Goal: Task Accomplishment & Management: Manage account settings

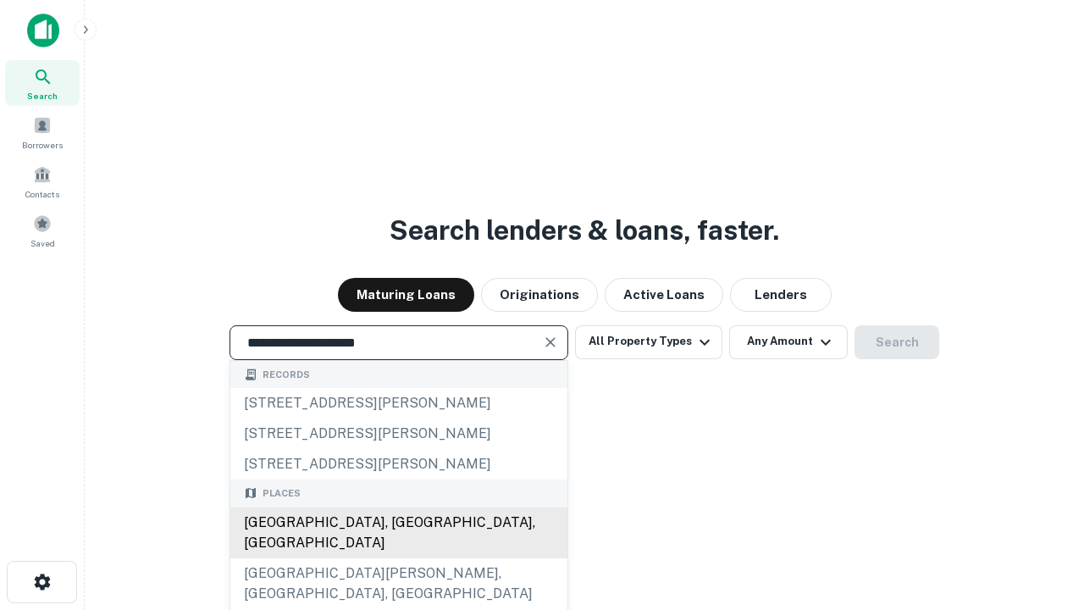
click at [398, 558] on div "Santa Monica, CA, USA" at bounding box center [398, 532] width 337 height 51
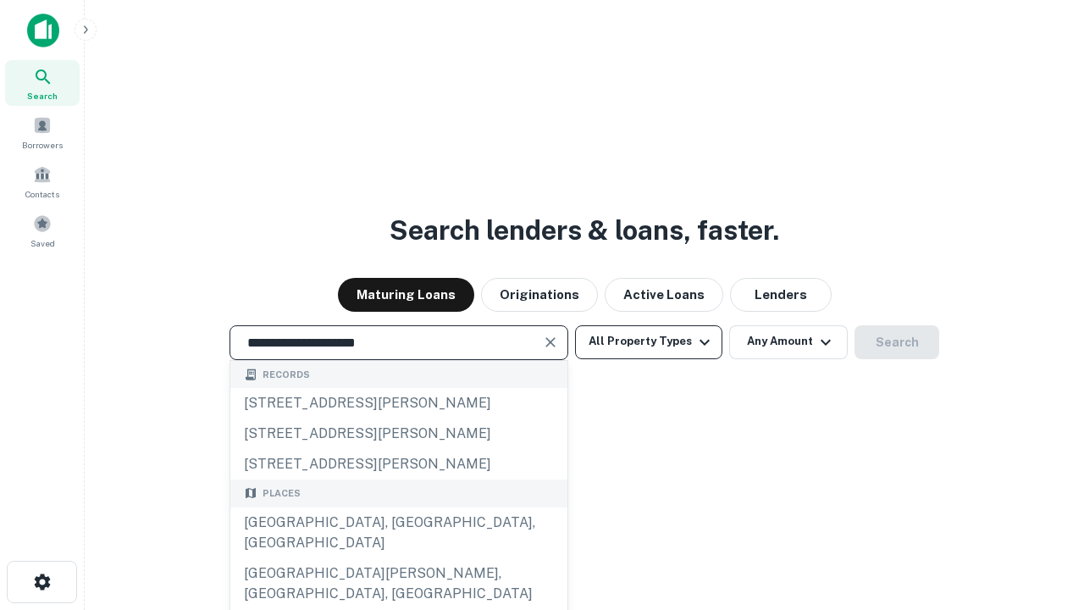
type input "**********"
click at [649, 341] on button "All Property Types" at bounding box center [648, 342] width 147 height 34
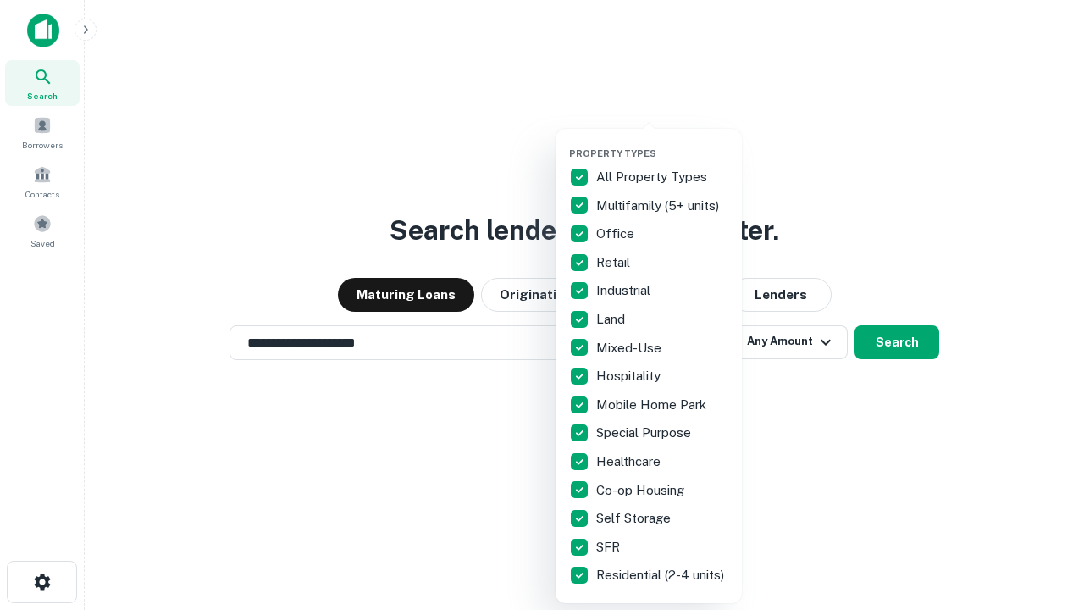
click at [662, 142] on button "button" at bounding box center [662, 142] width 186 height 1
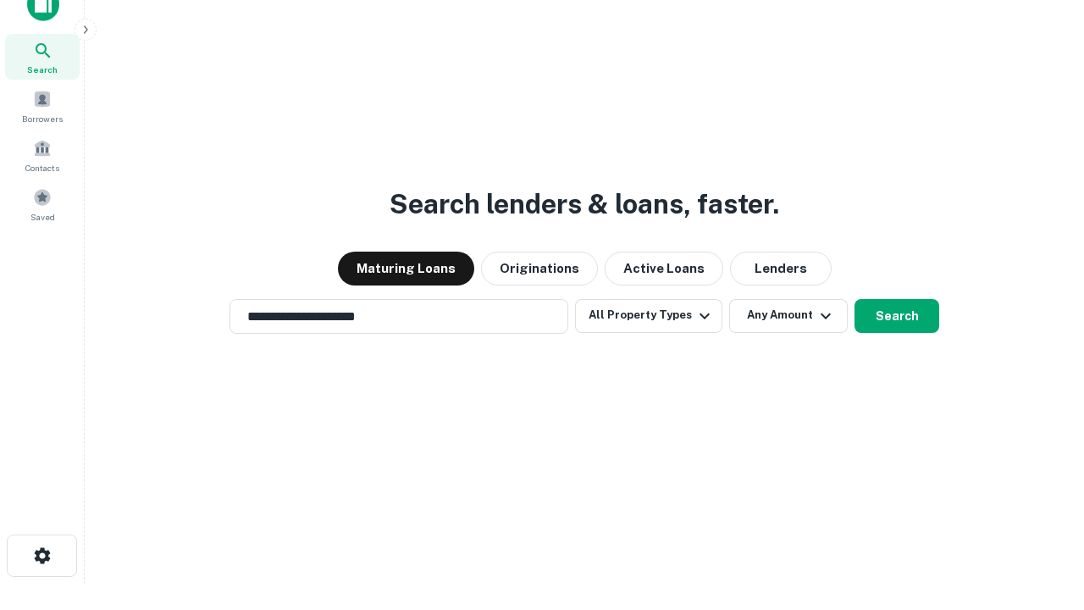
scroll to position [10, 204]
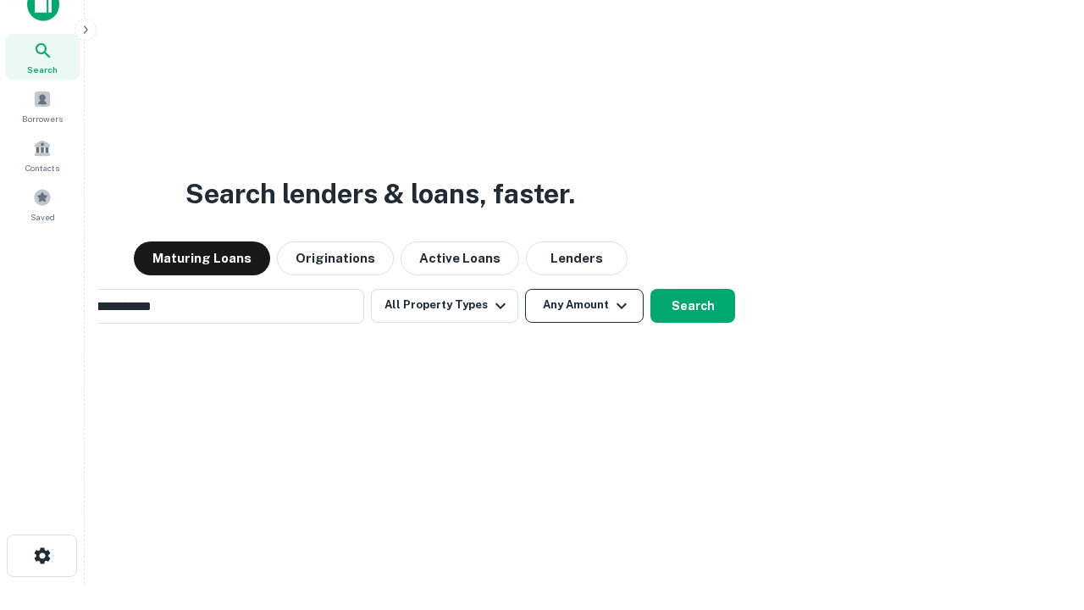
click at [525, 289] on button "Any Amount" at bounding box center [584, 306] width 119 height 34
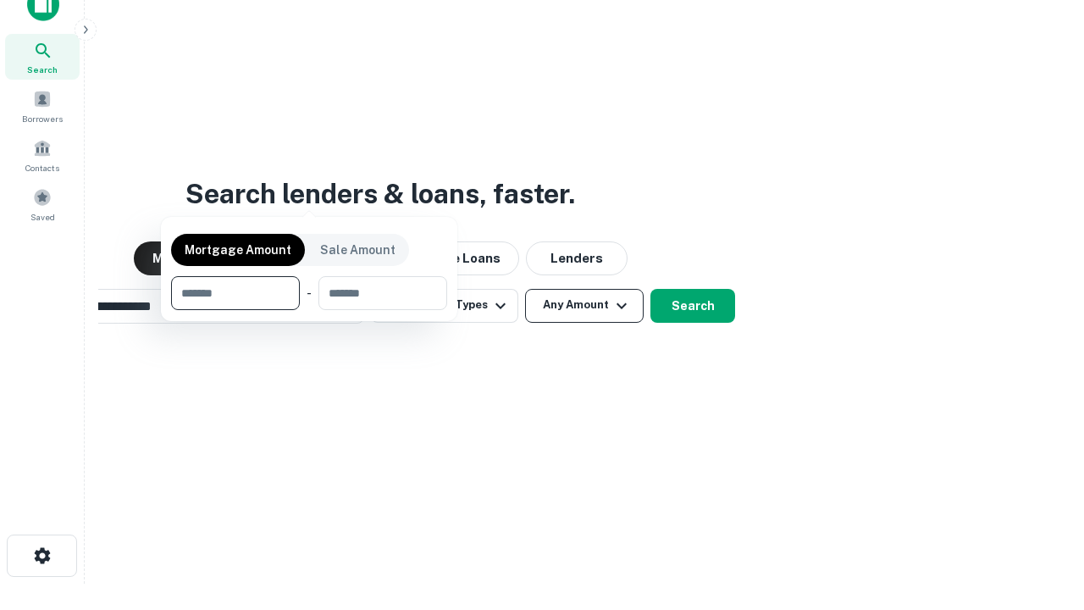
scroll to position [27, 0]
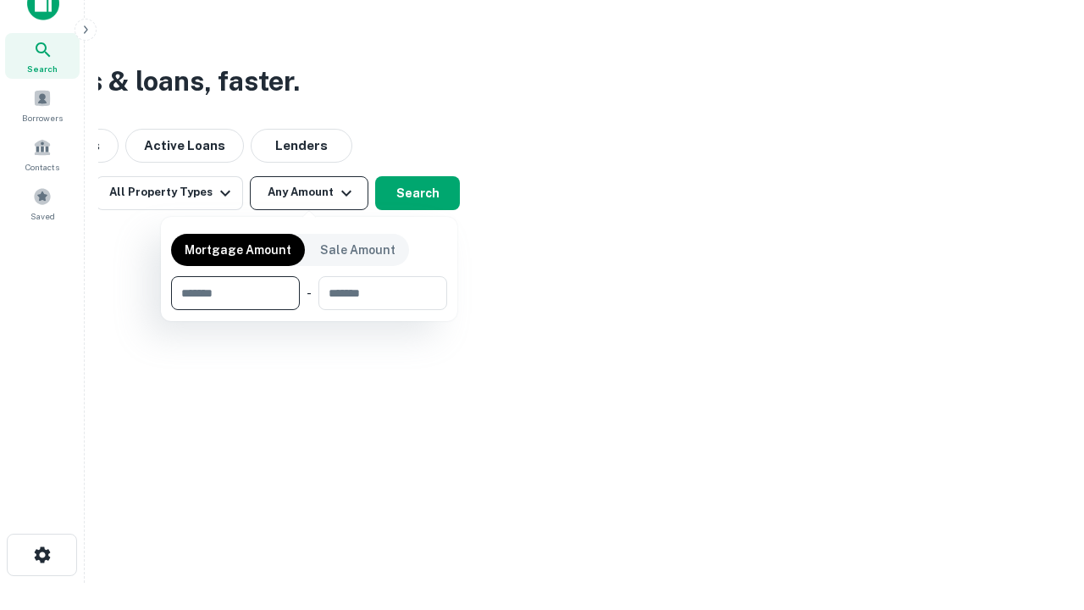
type input "*******"
click at [309, 310] on button "button" at bounding box center [309, 310] width 276 height 1
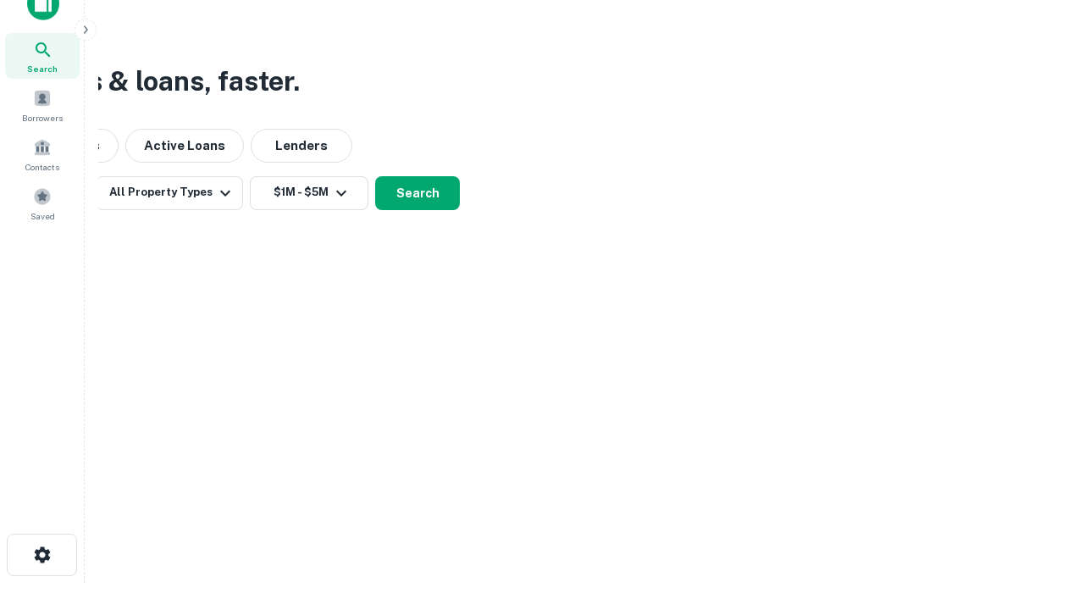
scroll to position [26, 0]
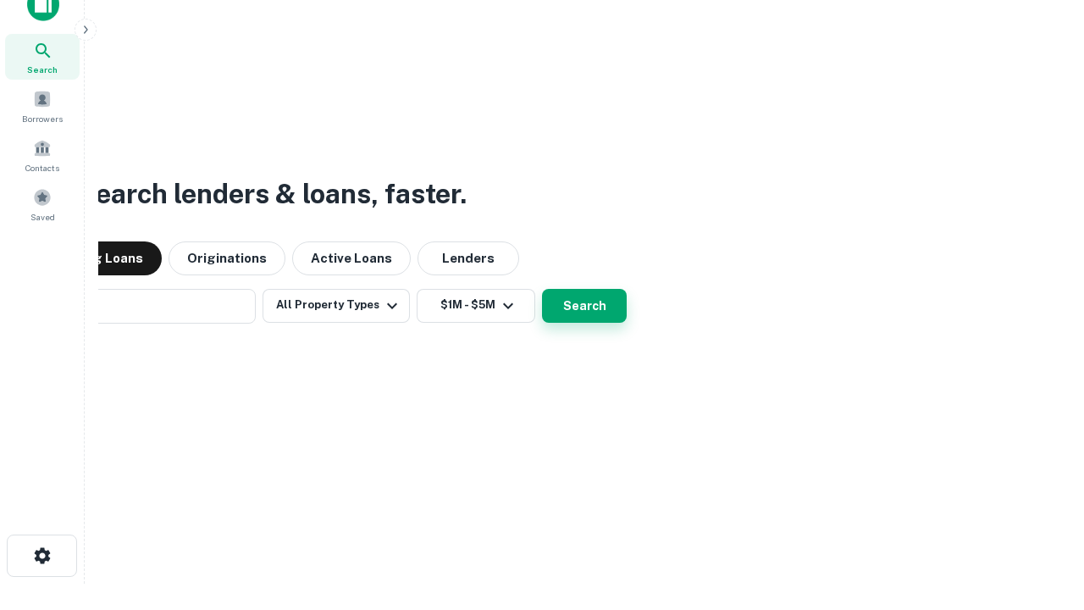
click at [542, 289] on button "Search" at bounding box center [584, 306] width 85 height 34
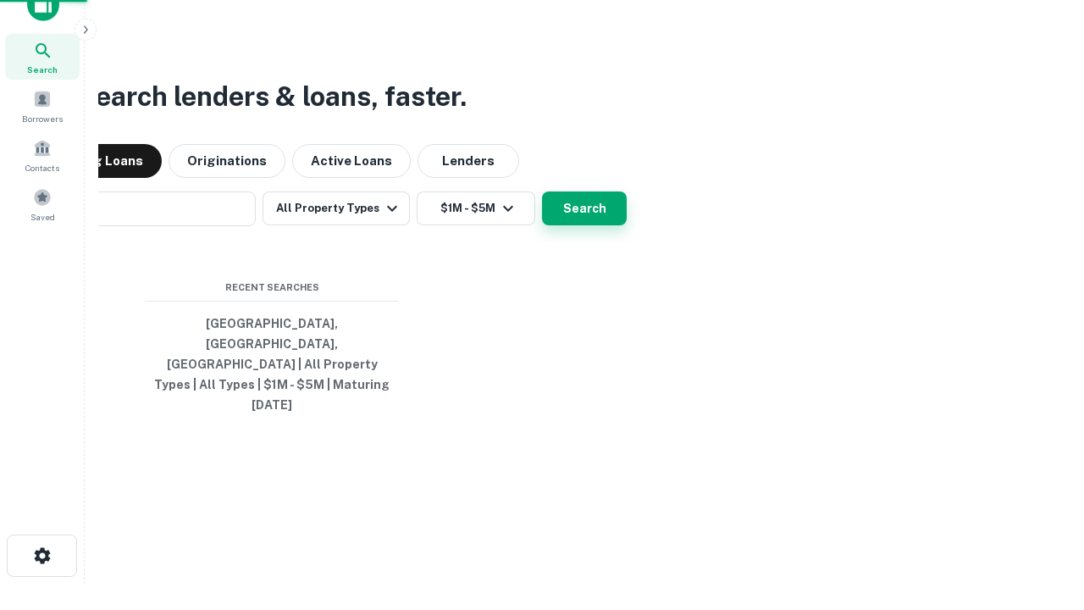
scroll to position [27, 0]
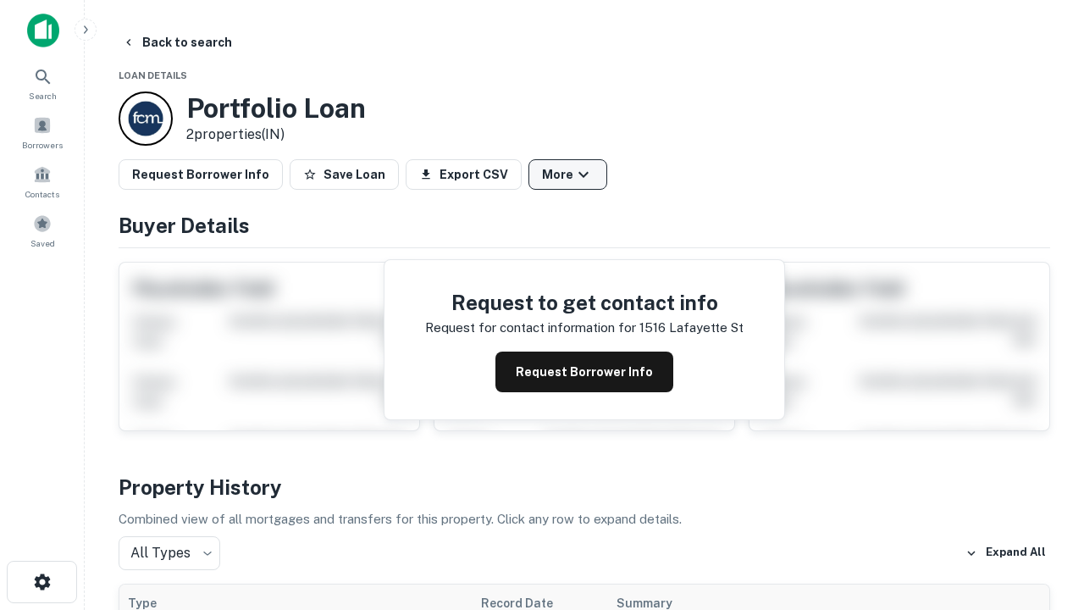
click at [567, 174] on button "More" at bounding box center [568, 174] width 79 height 30
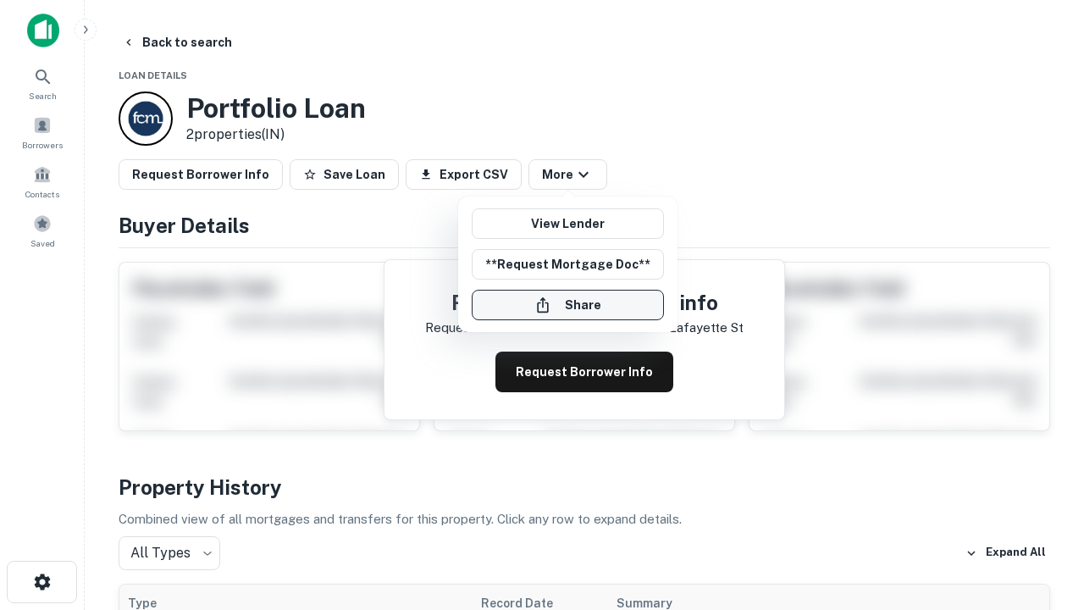
click at [567, 305] on button "Share" at bounding box center [568, 305] width 192 height 30
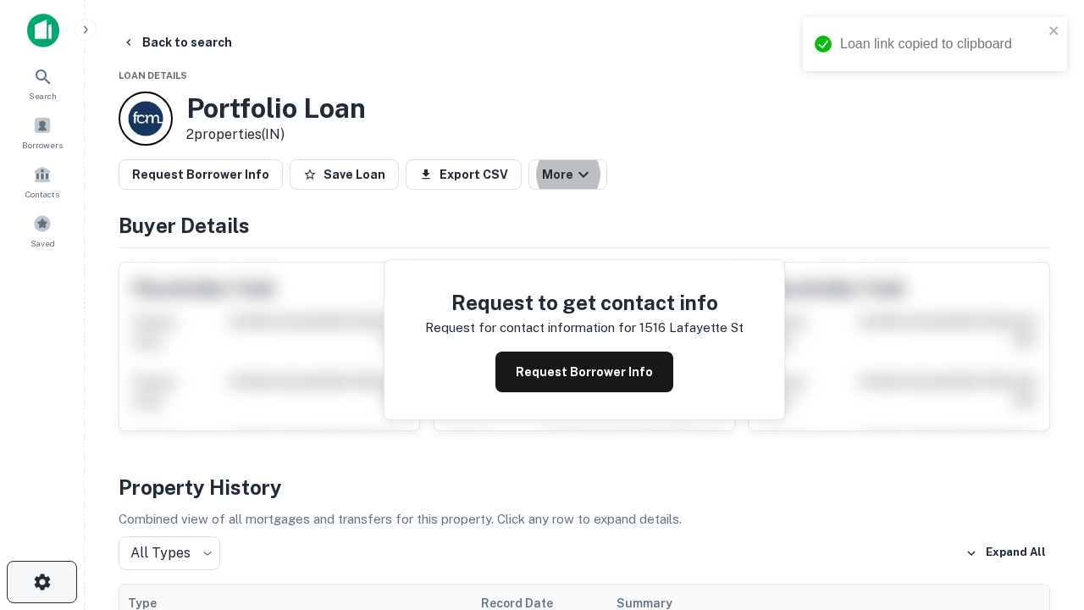
click at [42, 582] on icon "button" at bounding box center [42, 582] width 20 height 20
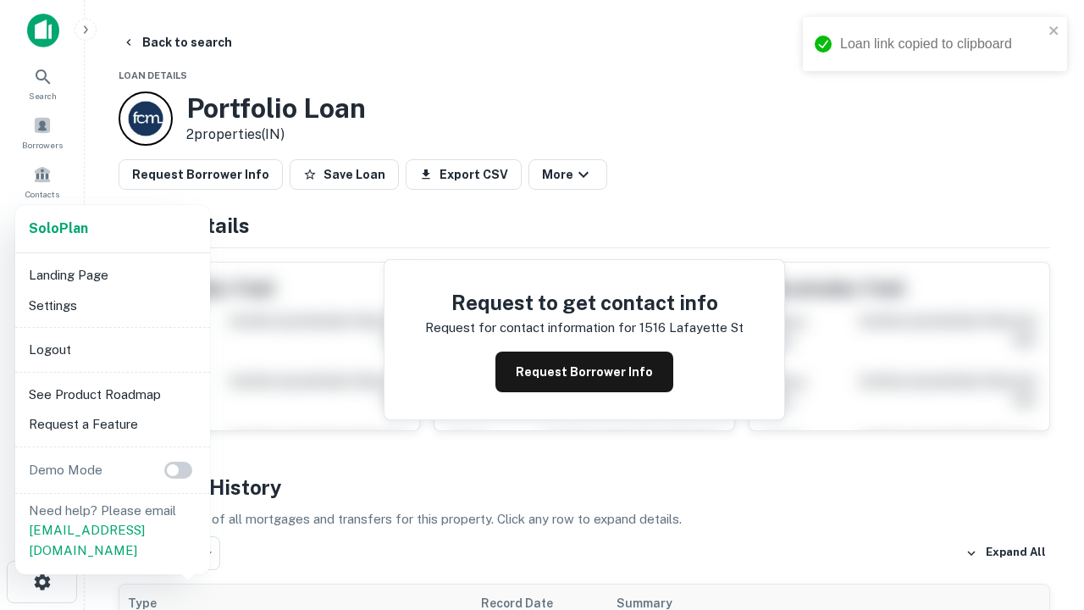
click at [112, 349] on li "Logout" at bounding box center [112, 350] width 181 height 30
